Goal: Navigation & Orientation: Find specific page/section

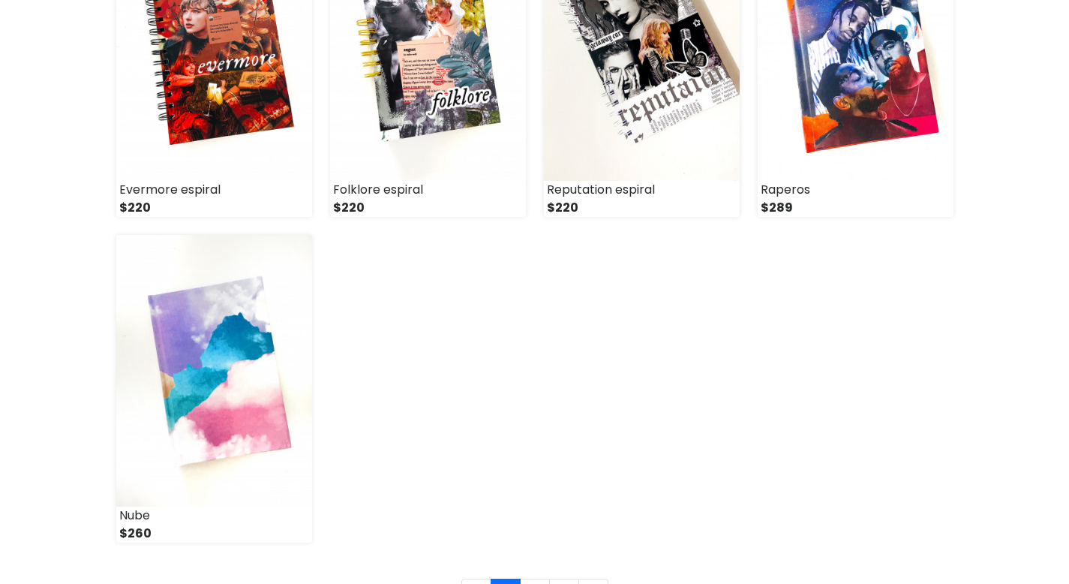
scroll to position [2198, 0]
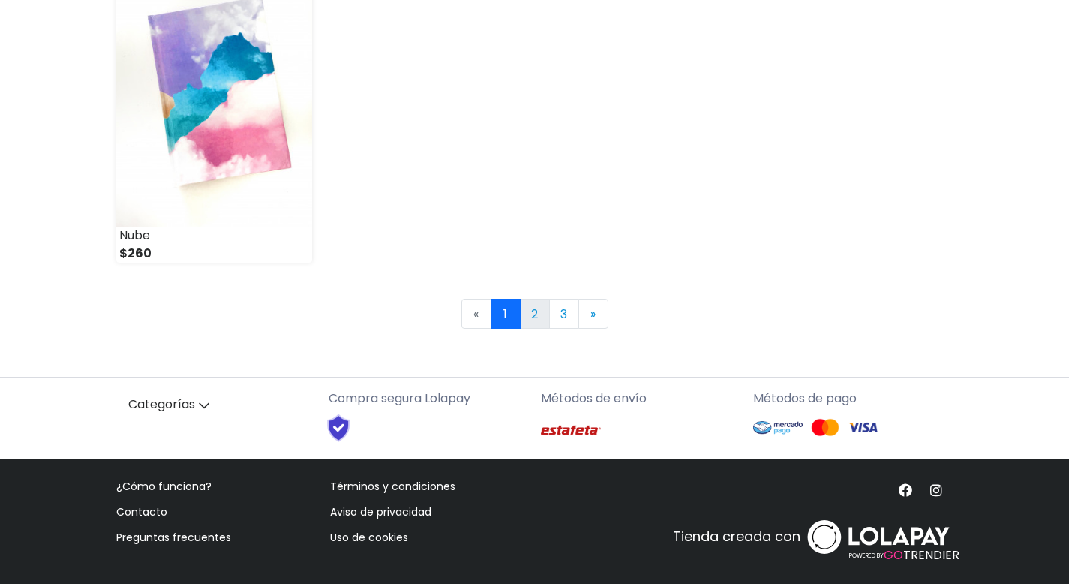
click at [532, 305] on link "2" at bounding box center [535, 314] width 30 height 30
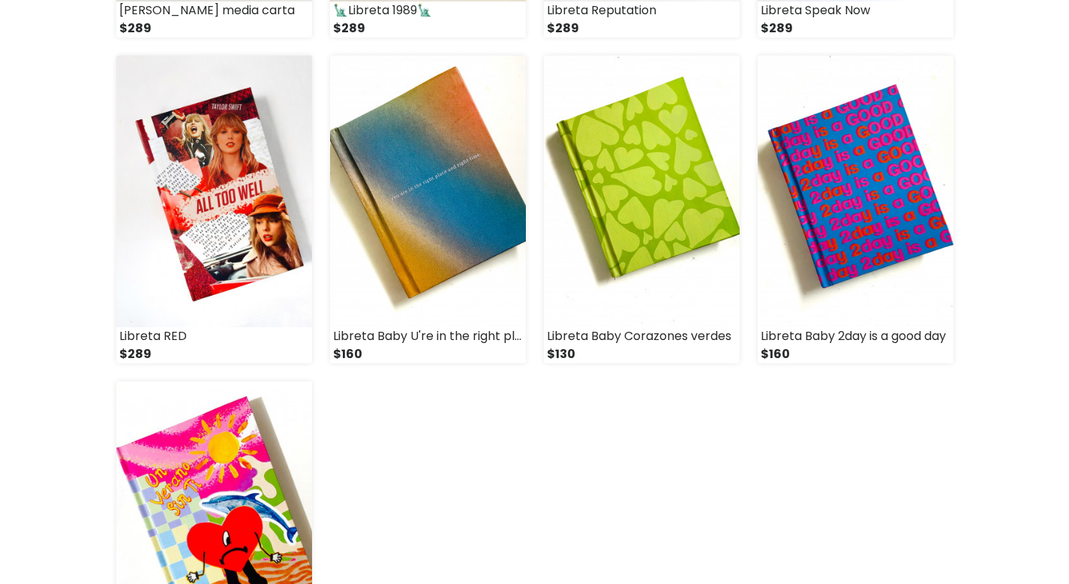
scroll to position [2203, 0]
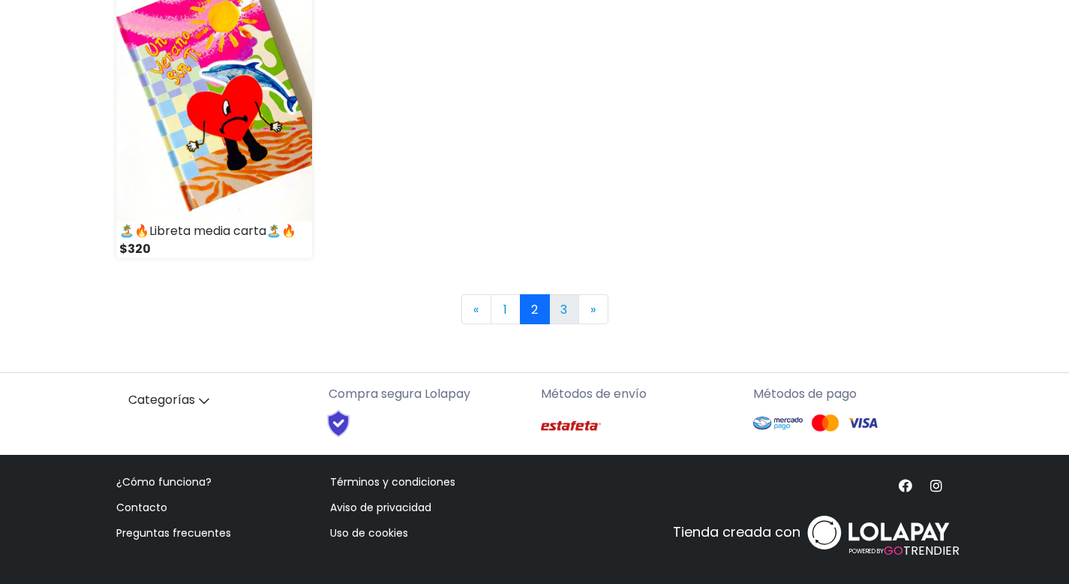
click at [562, 314] on link "3" at bounding box center [564, 309] width 30 height 30
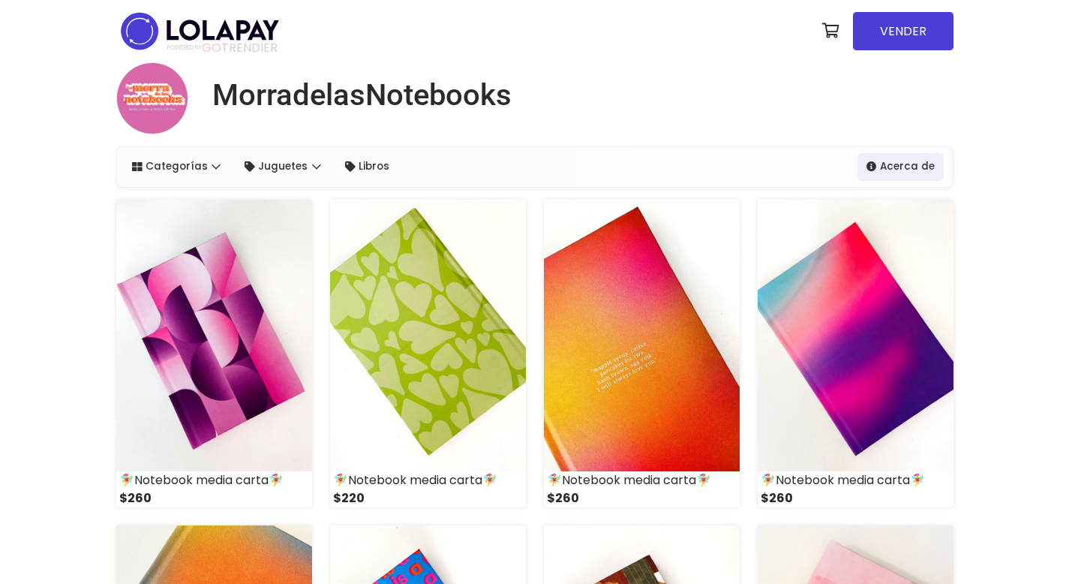
click at [164, 100] on img at bounding box center [152, 98] width 72 height 72
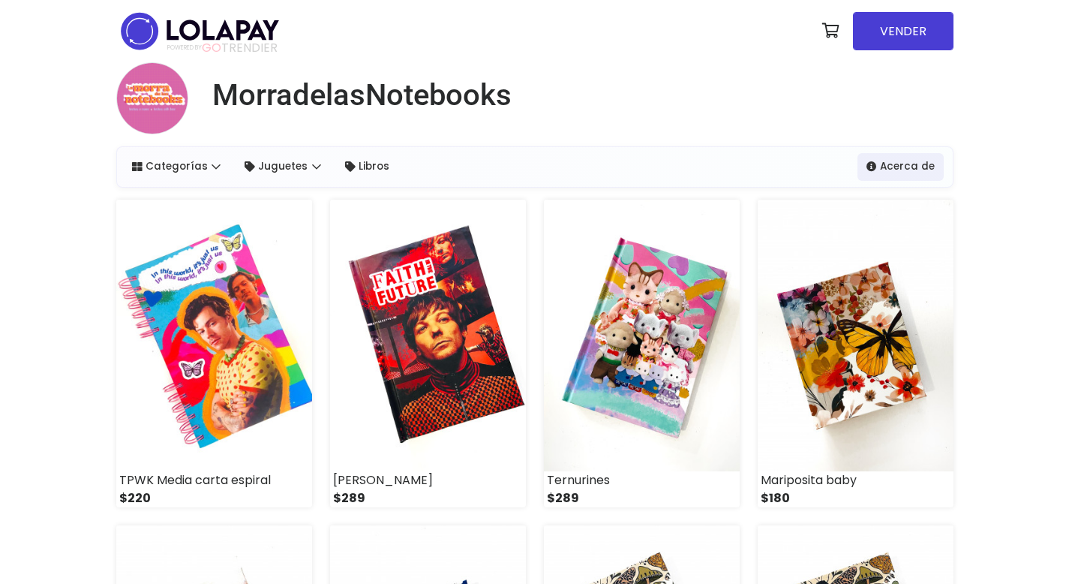
click at [238, 47] on span "POWERED BY GO TRENDIER" at bounding box center [222, 48] width 110 height 14
